Goal: Task Accomplishment & Management: Use online tool/utility

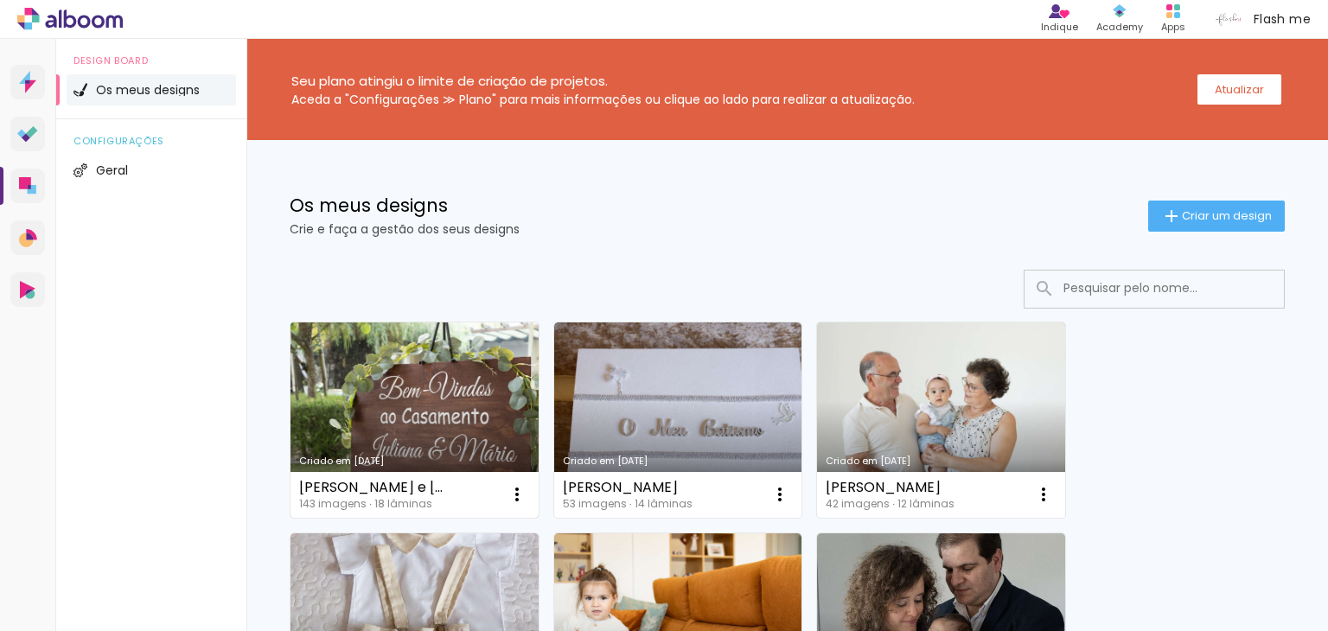
click at [453, 378] on link "Criado em [DATE]" at bounding box center [414, 419] width 248 height 195
